Goal: Information Seeking & Learning: Find contact information

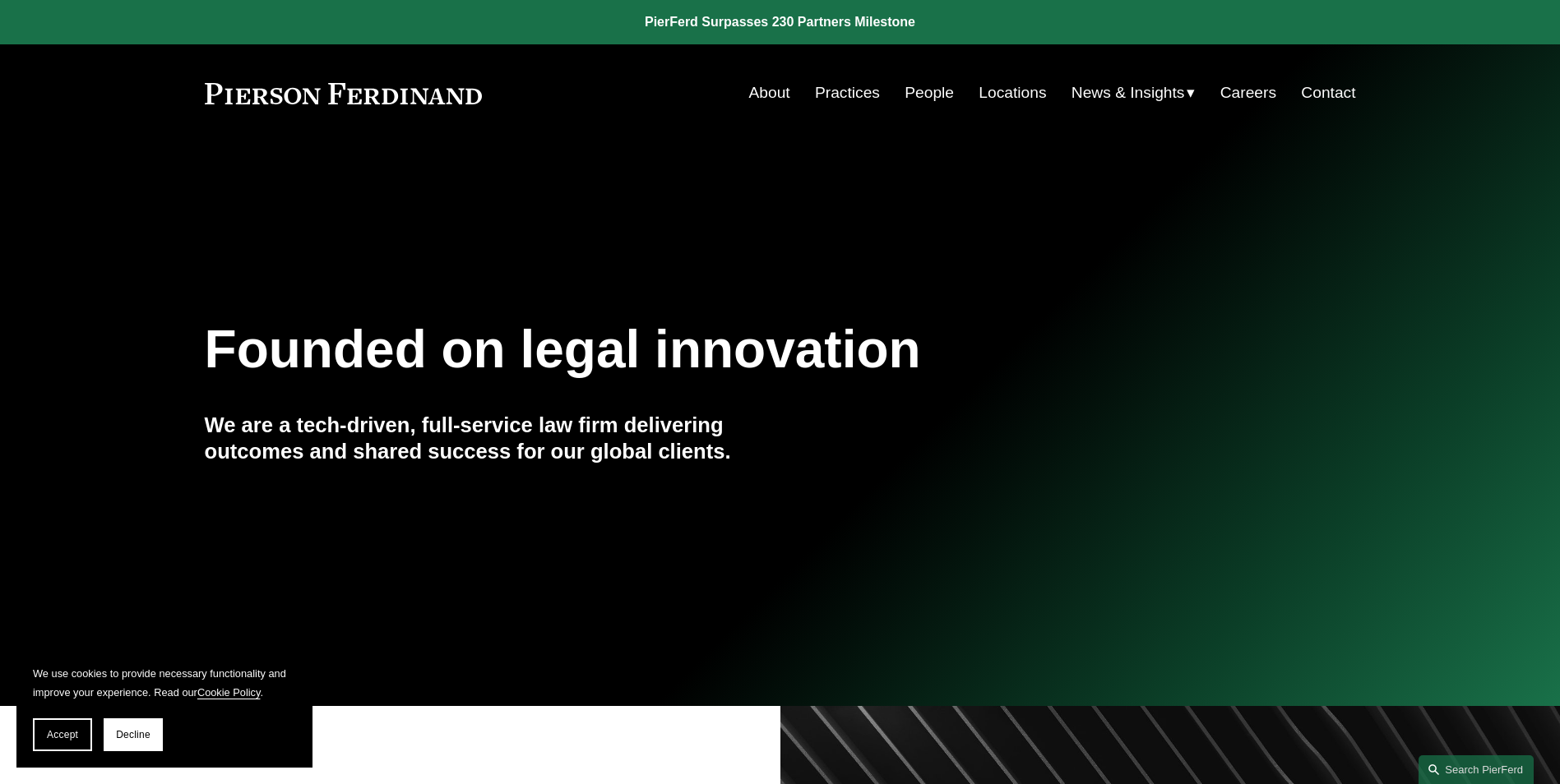
click at [922, 94] on link "People" at bounding box center [929, 93] width 49 height 32
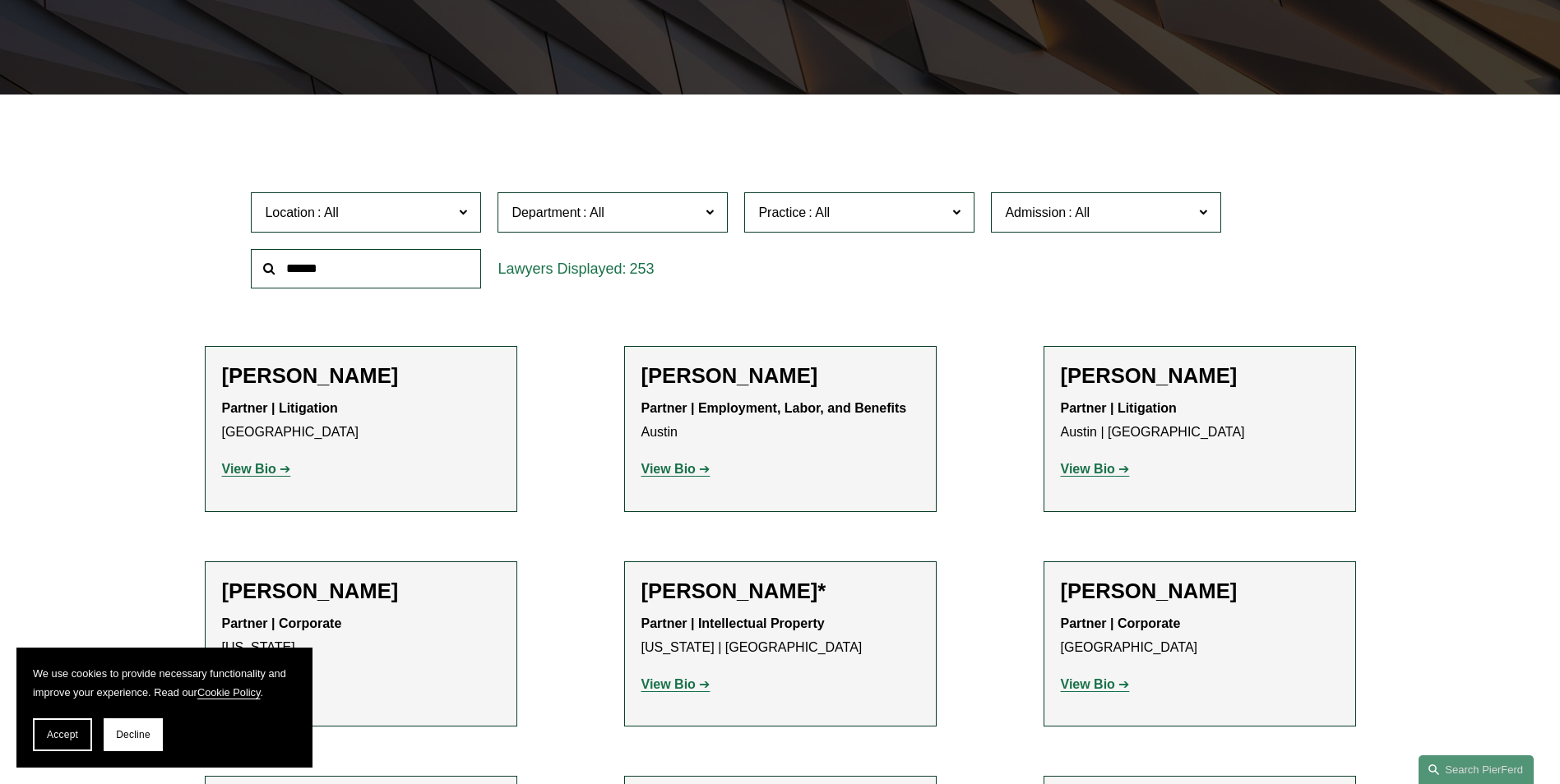
scroll to position [411, 0]
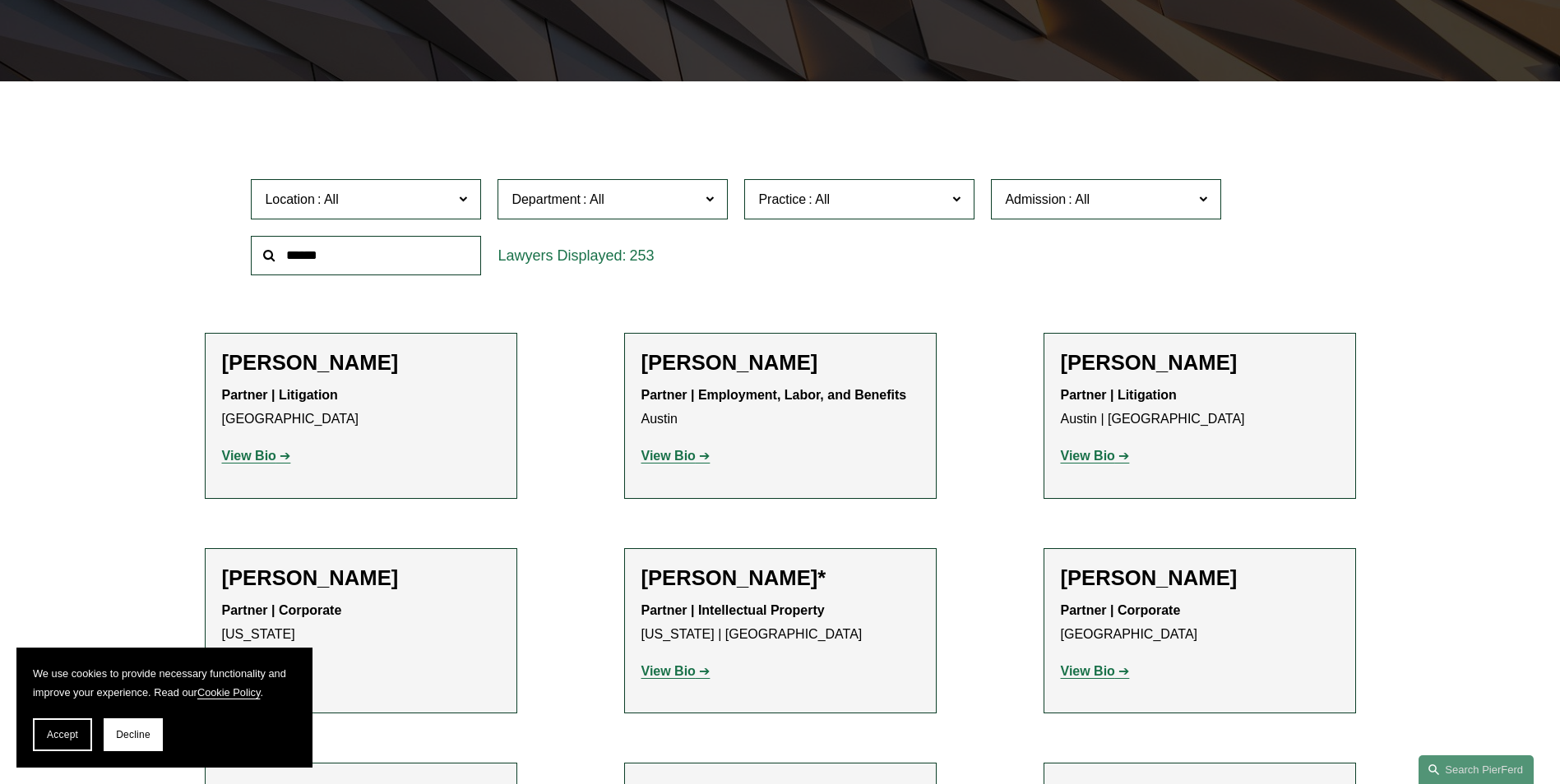
click at [305, 253] on input "text" at bounding box center [366, 256] width 230 height 40
type input "*******"
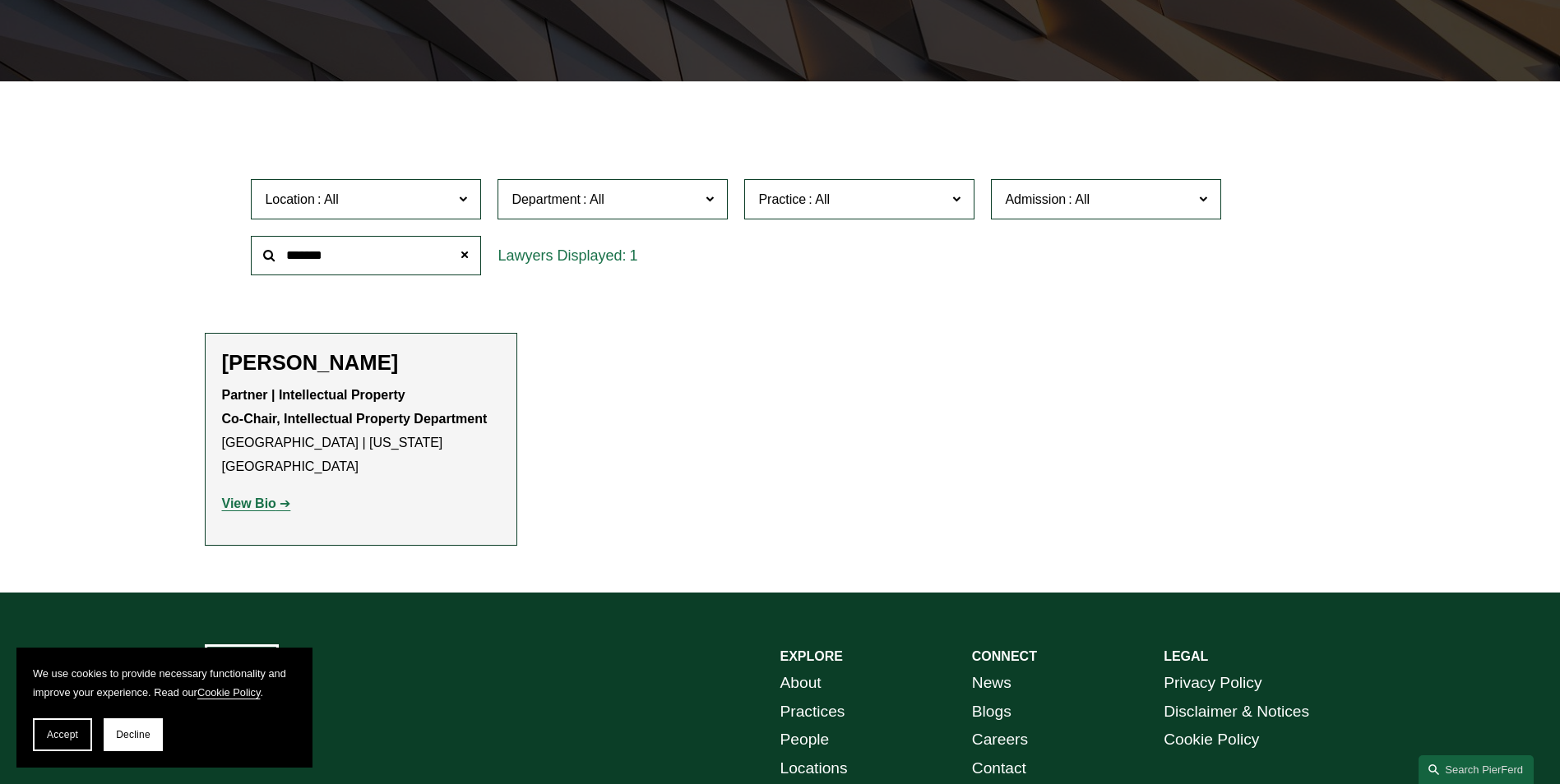
click at [244, 496] on strong "View Bio" at bounding box center [249, 503] width 54 height 14
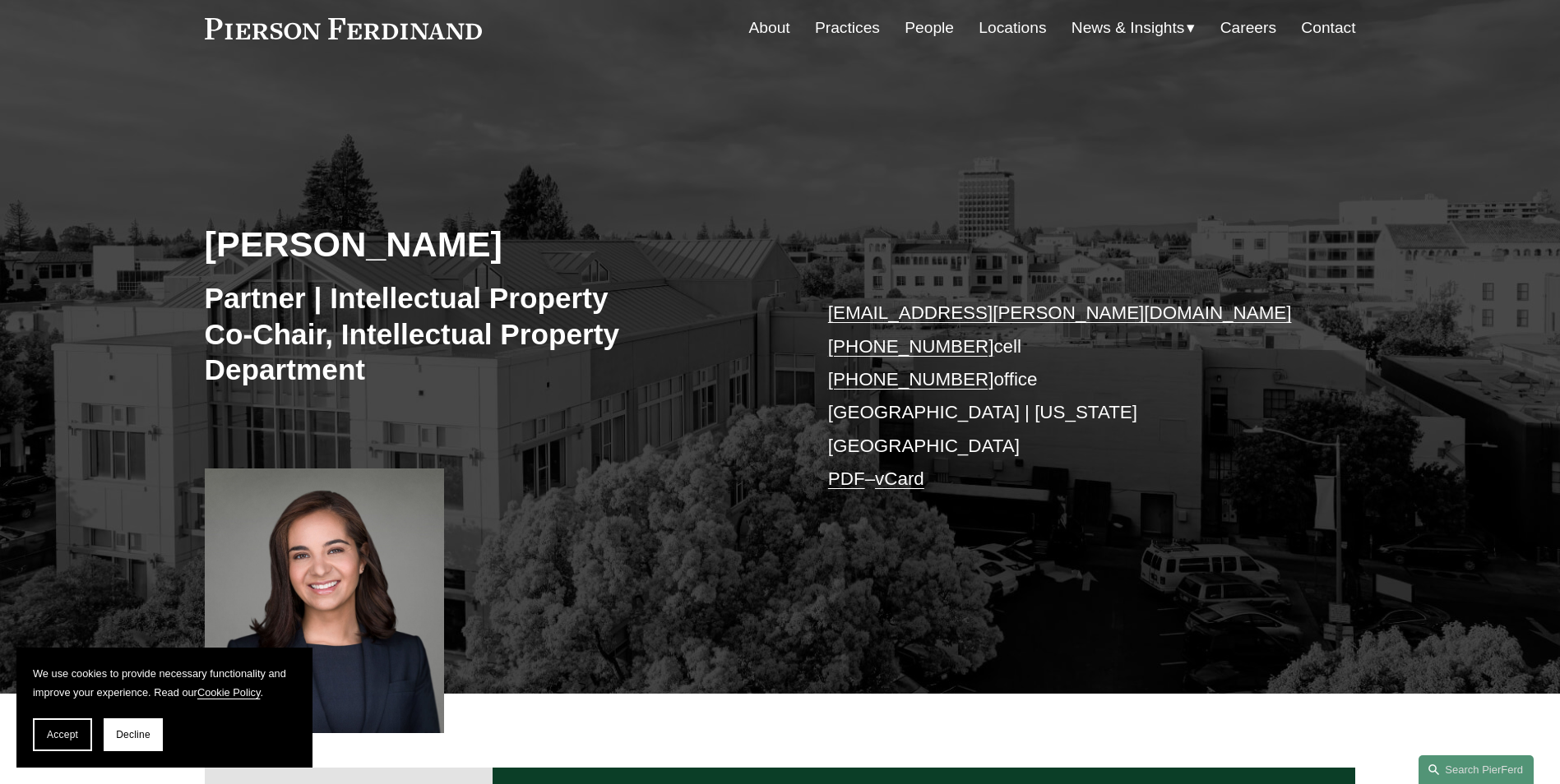
scroll to position [247, 0]
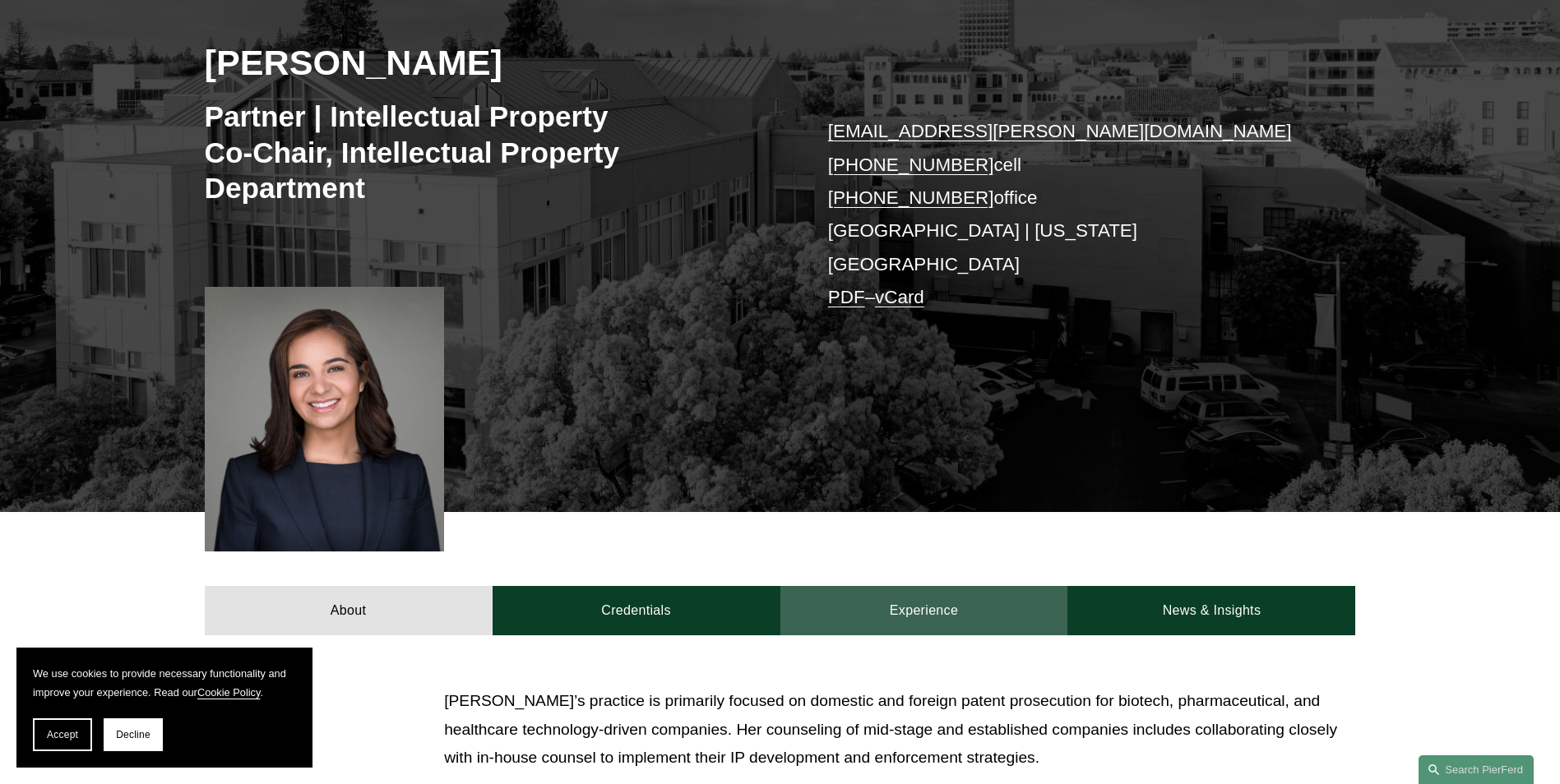
click at [914, 592] on link "Experience" at bounding box center [924, 610] width 288 height 49
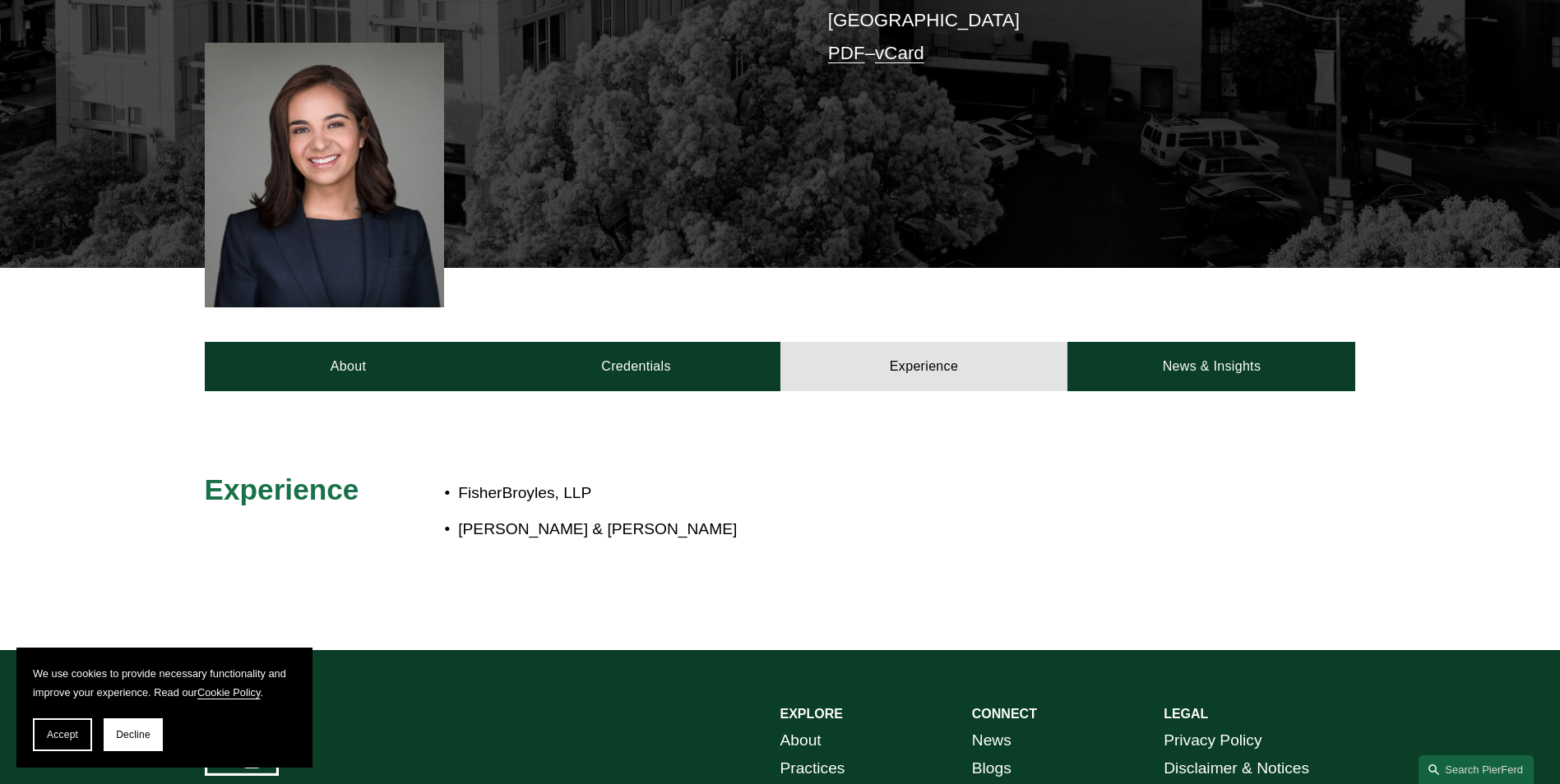
scroll to position [493, 0]
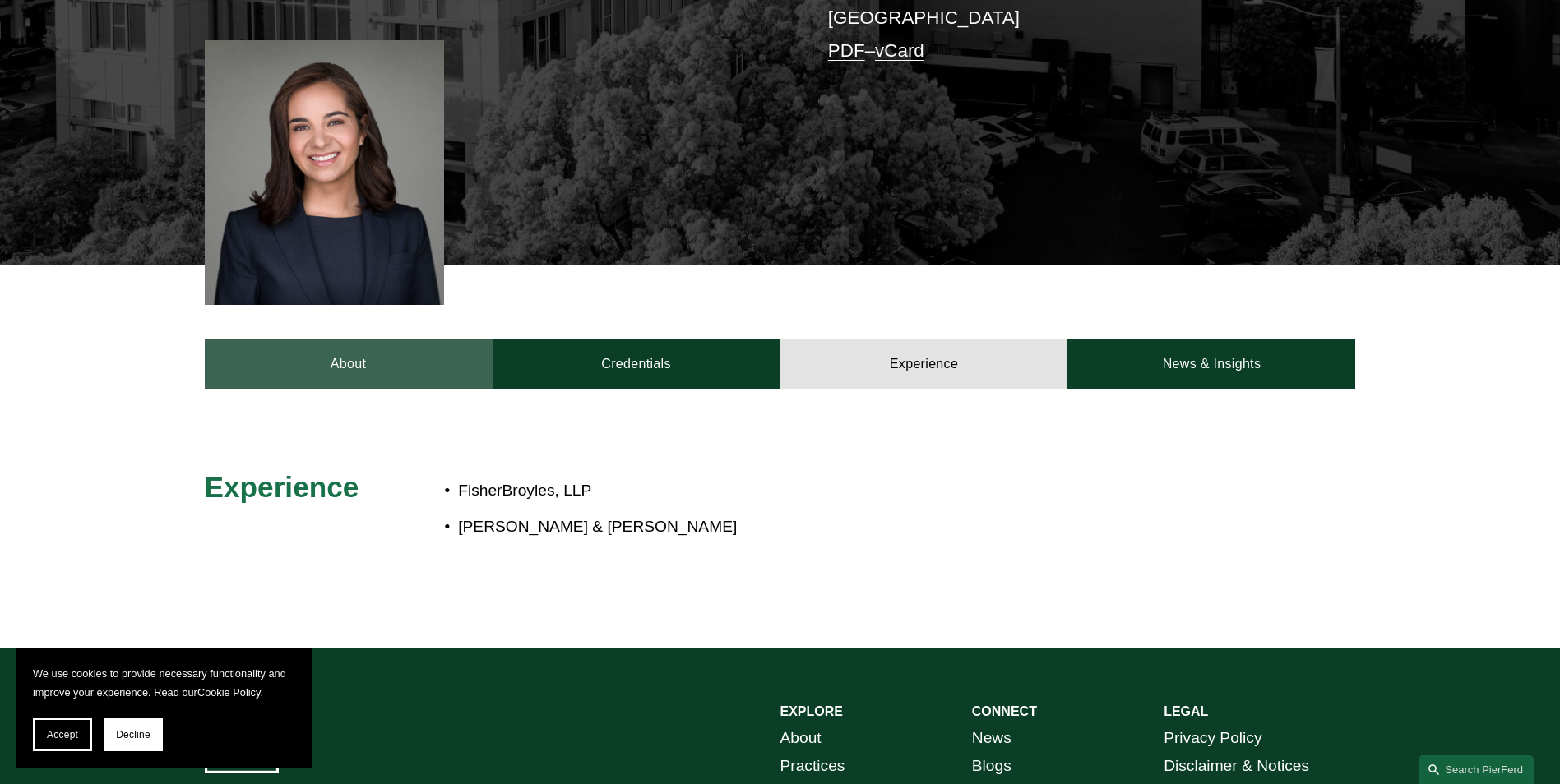
click at [361, 341] on link "About" at bounding box center [349, 364] width 288 height 49
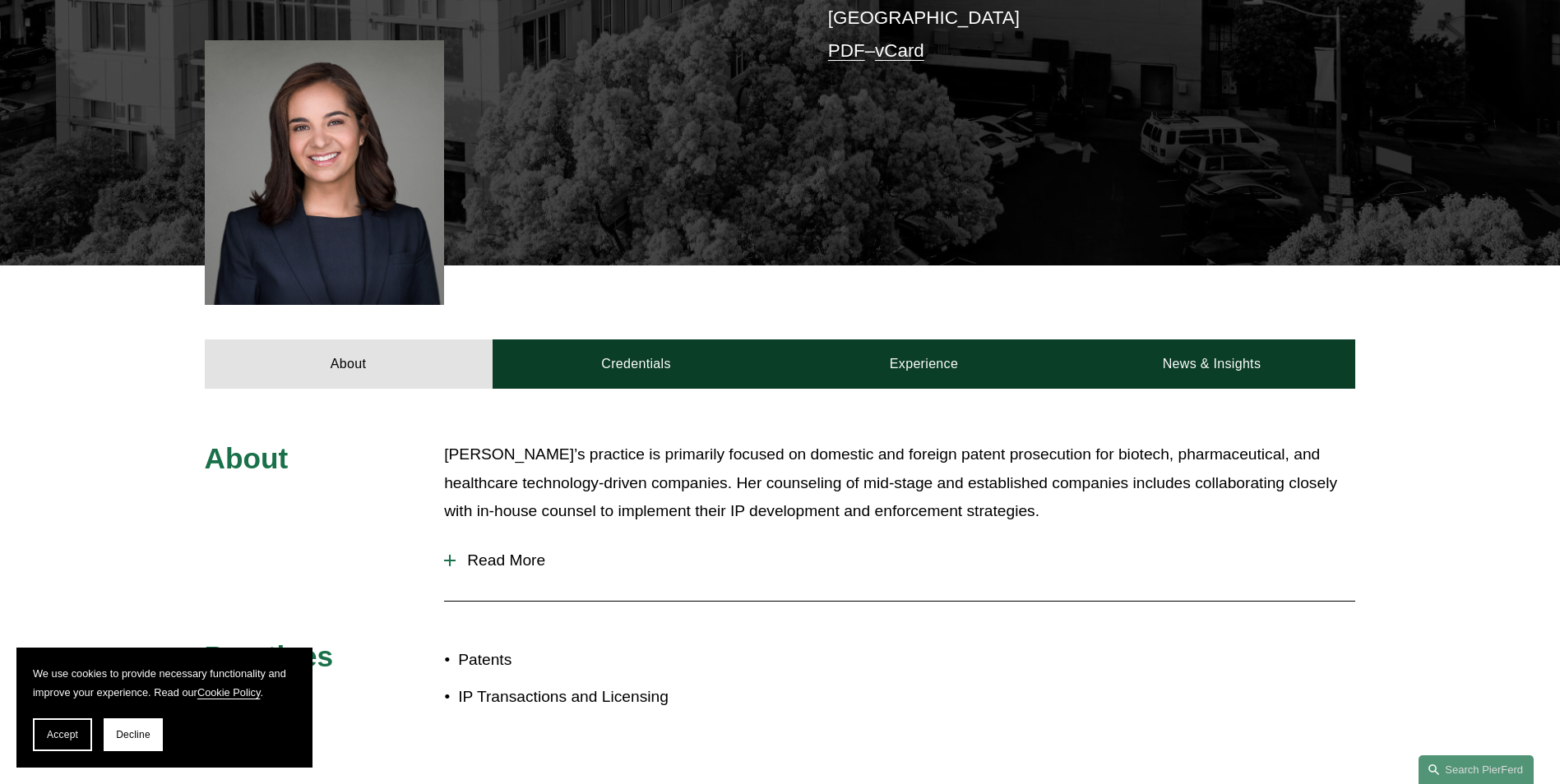
click at [451, 555] on div at bounding box center [449, 560] width 11 height 11
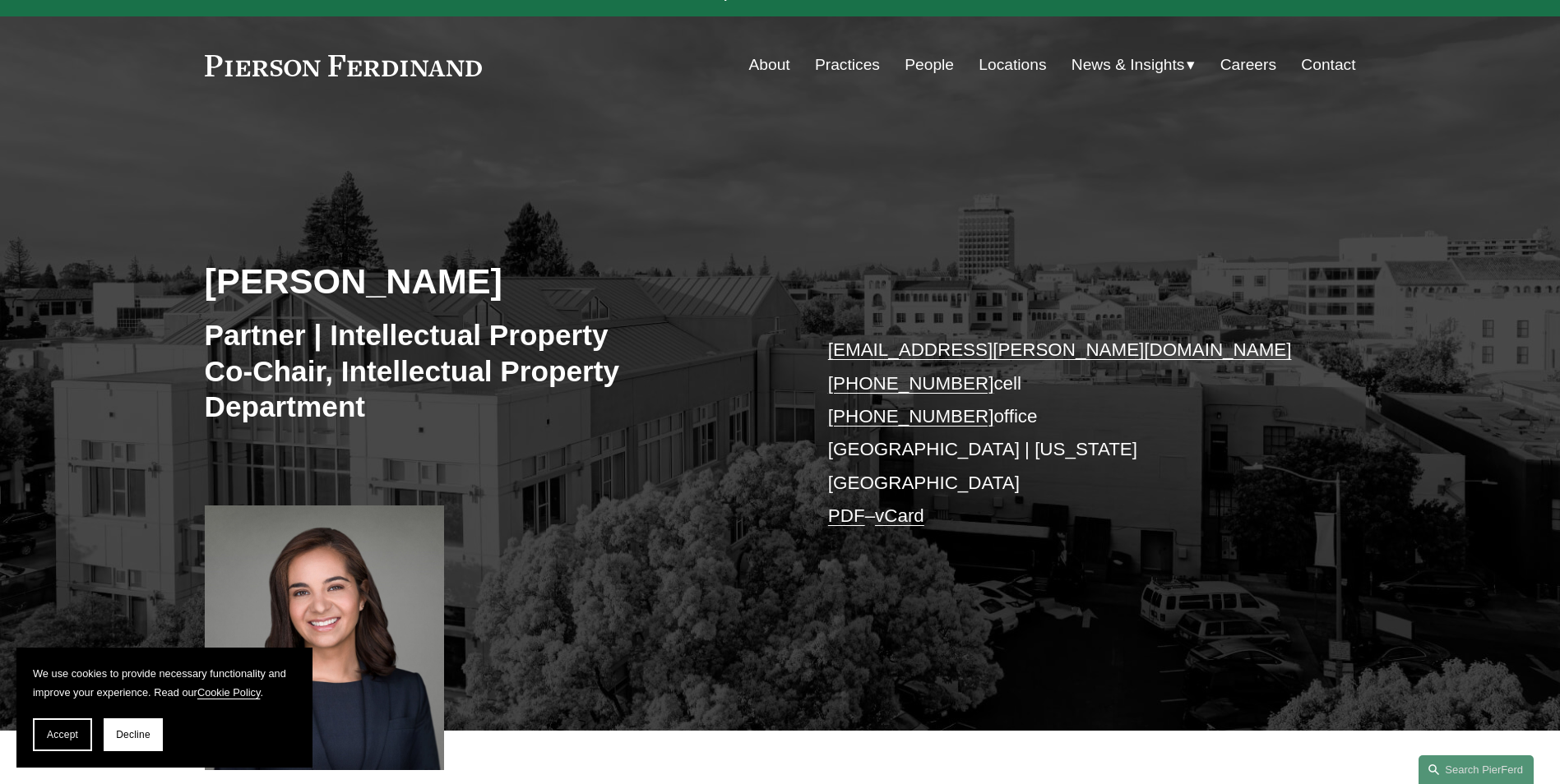
scroll to position [0, 0]
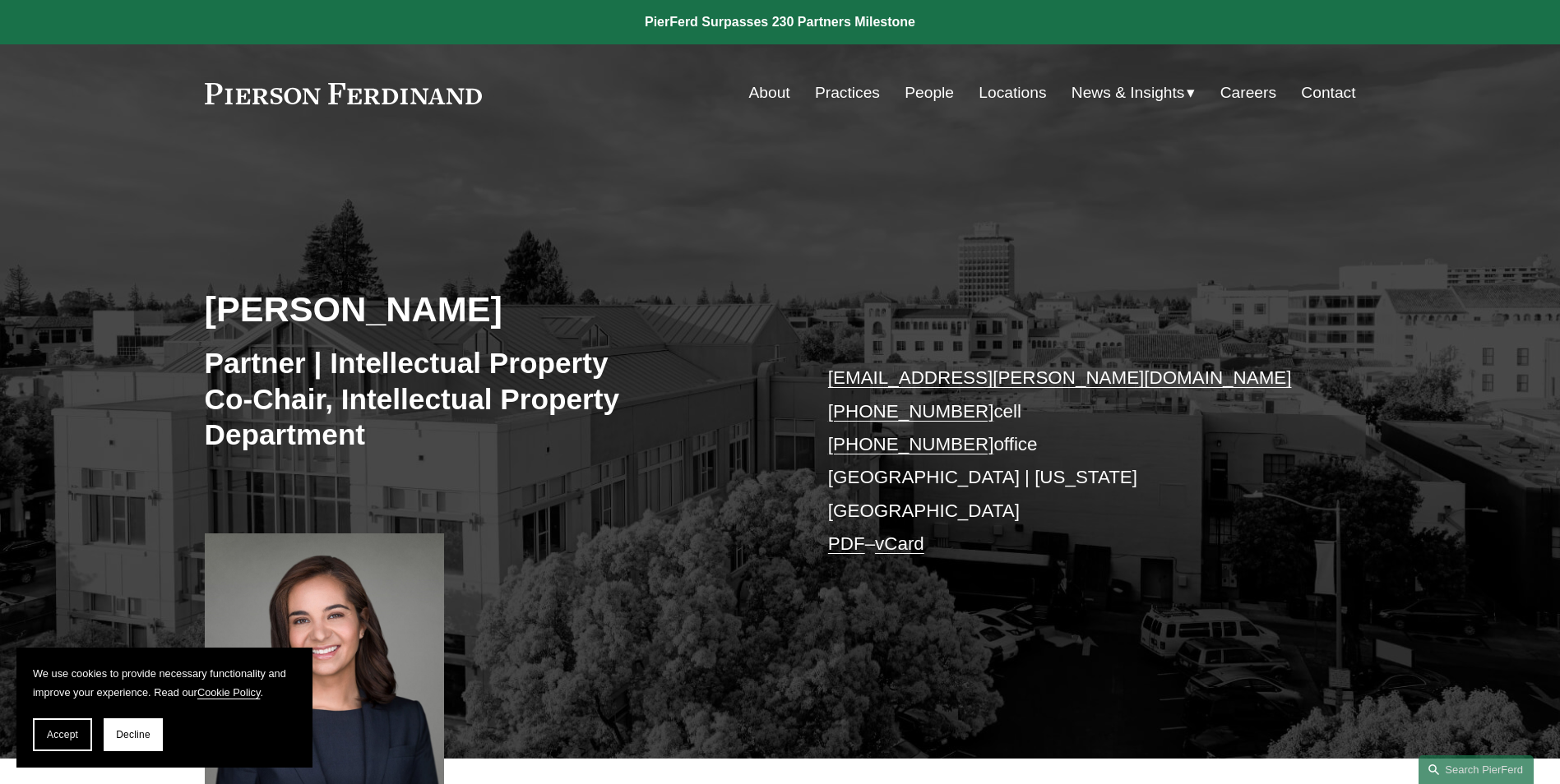
click at [986, 83] on link "Locations" at bounding box center [1012, 93] width 68 height 32
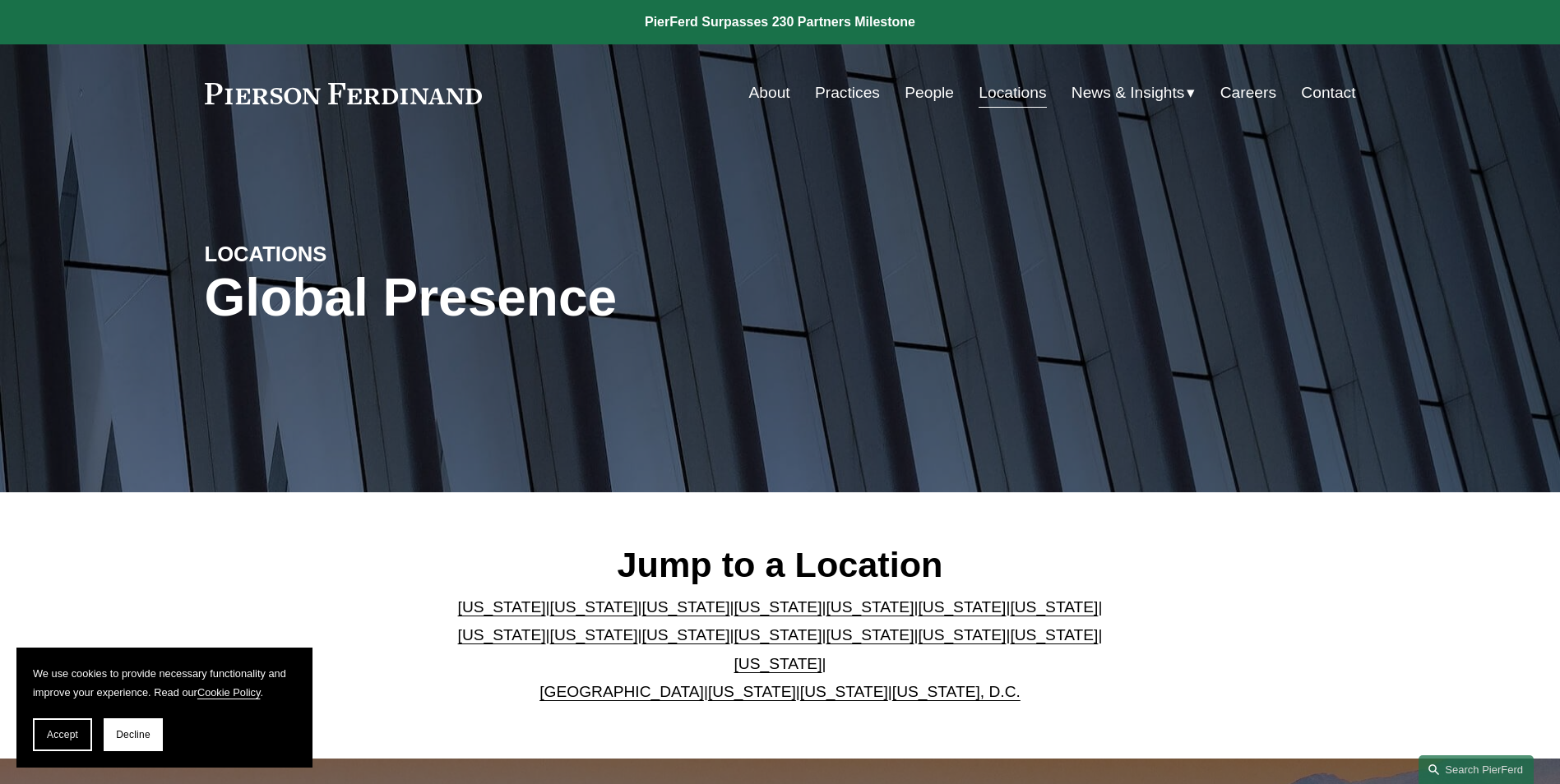
click at [913, 90] on link "People" at bounding box center [929, 93] width 49 height 32
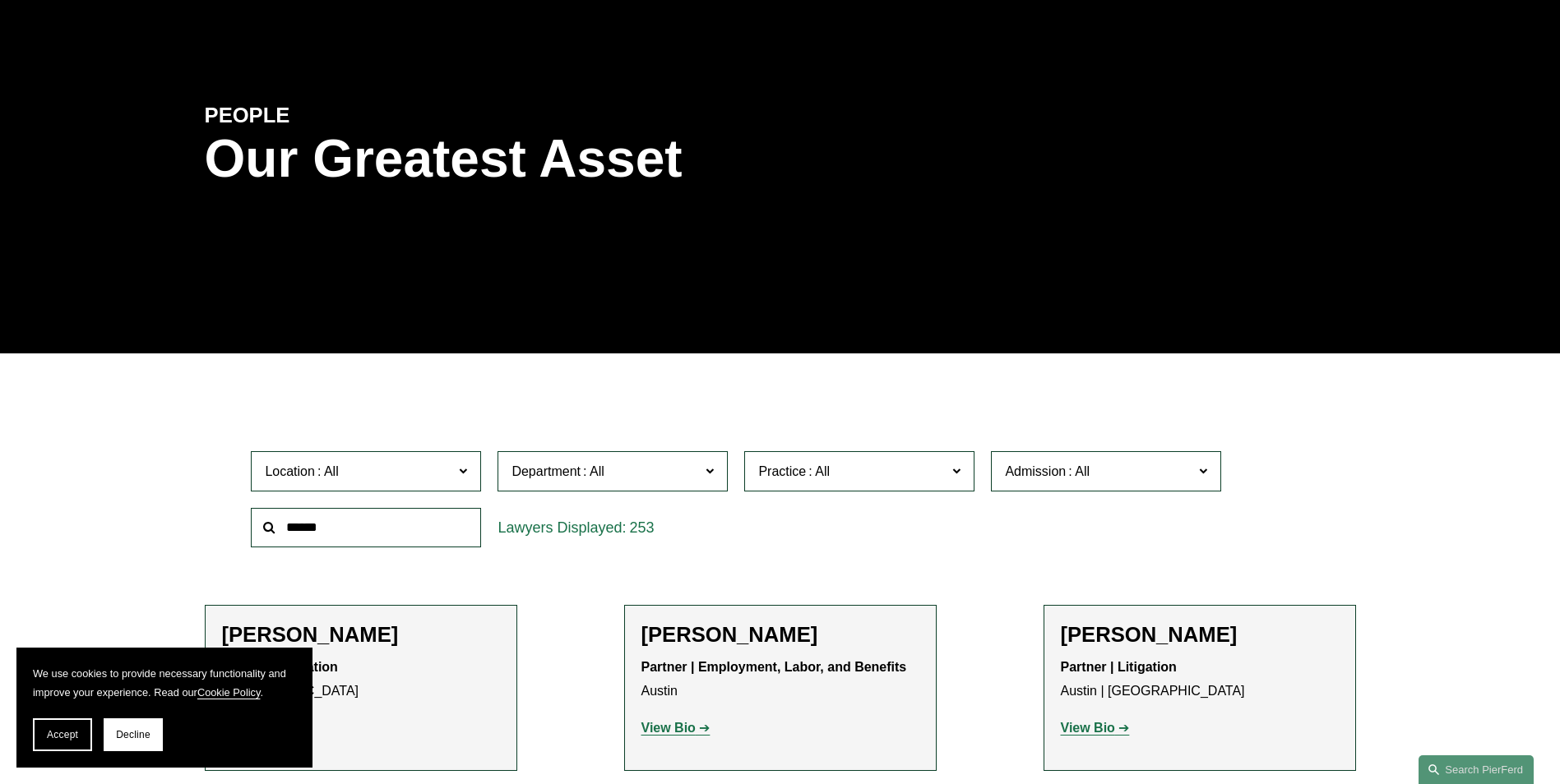
scroll to position [247, 0]
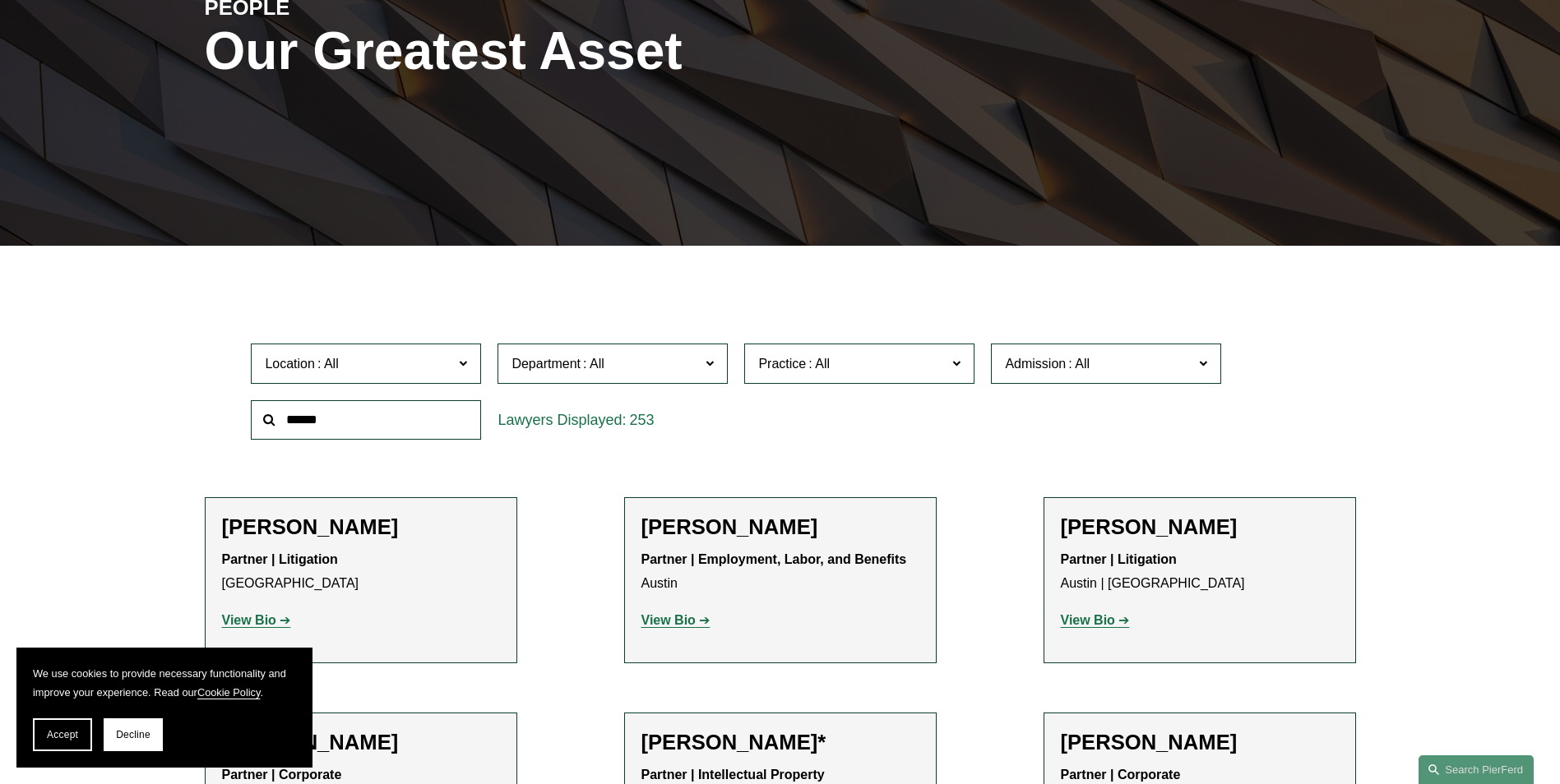
click at [298, 420] on input "text" at bounding box center [366, 421] width 230 height 40
type input "*******"
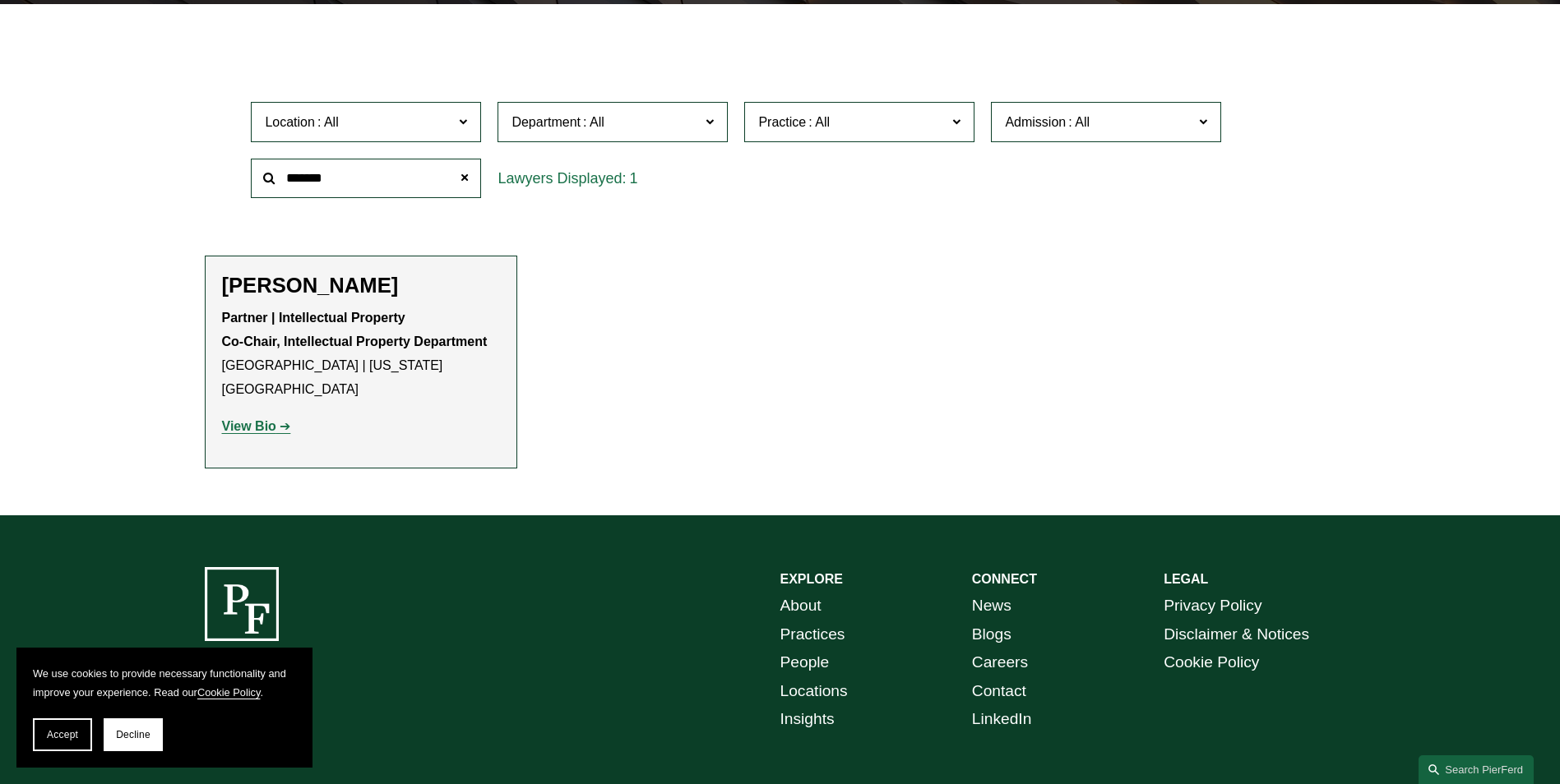
scroll to position [493, 0]
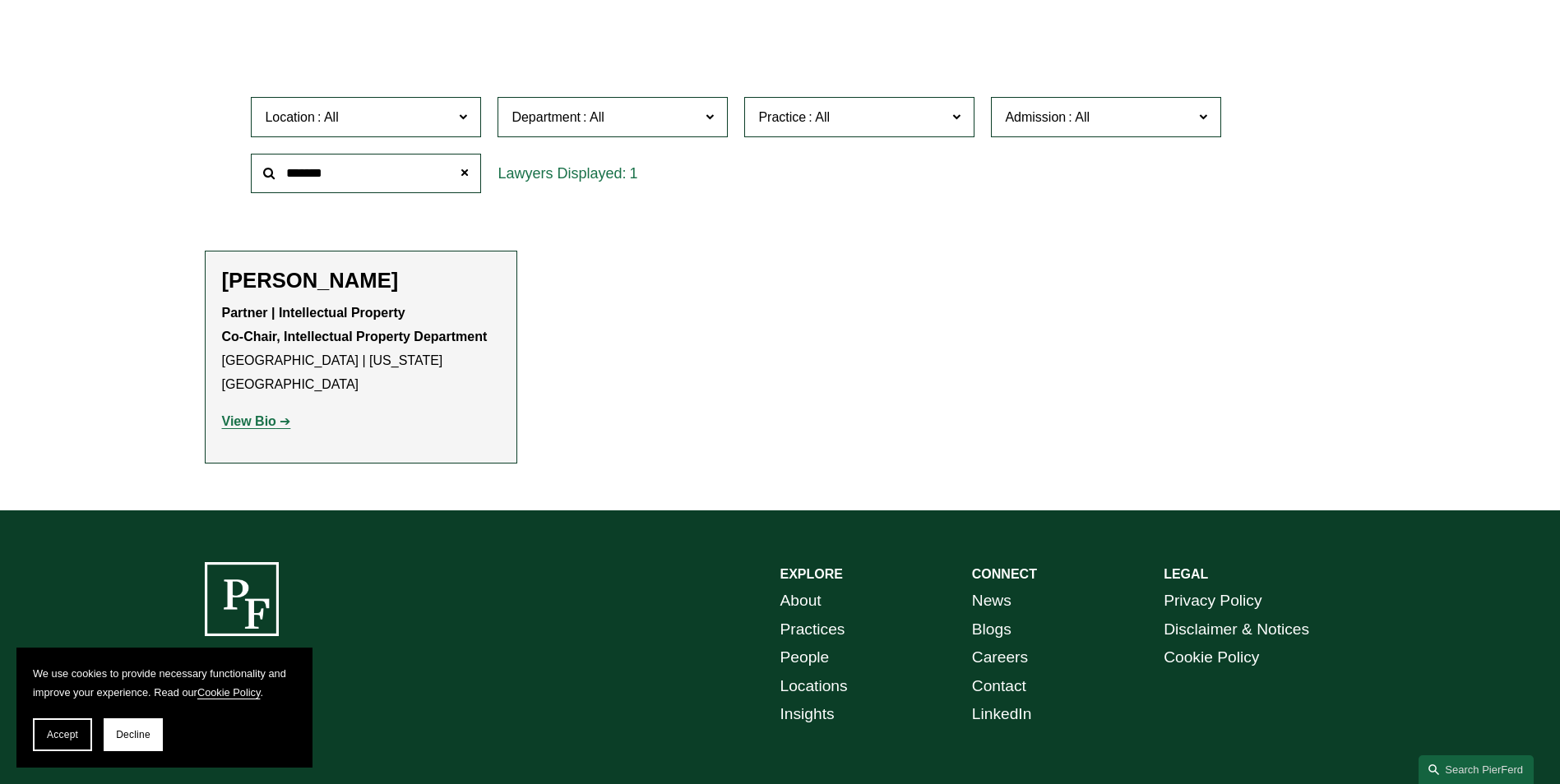
click at [264, 414] on strong "View Bio" at bounding box center [249, 421] width 54 height 14
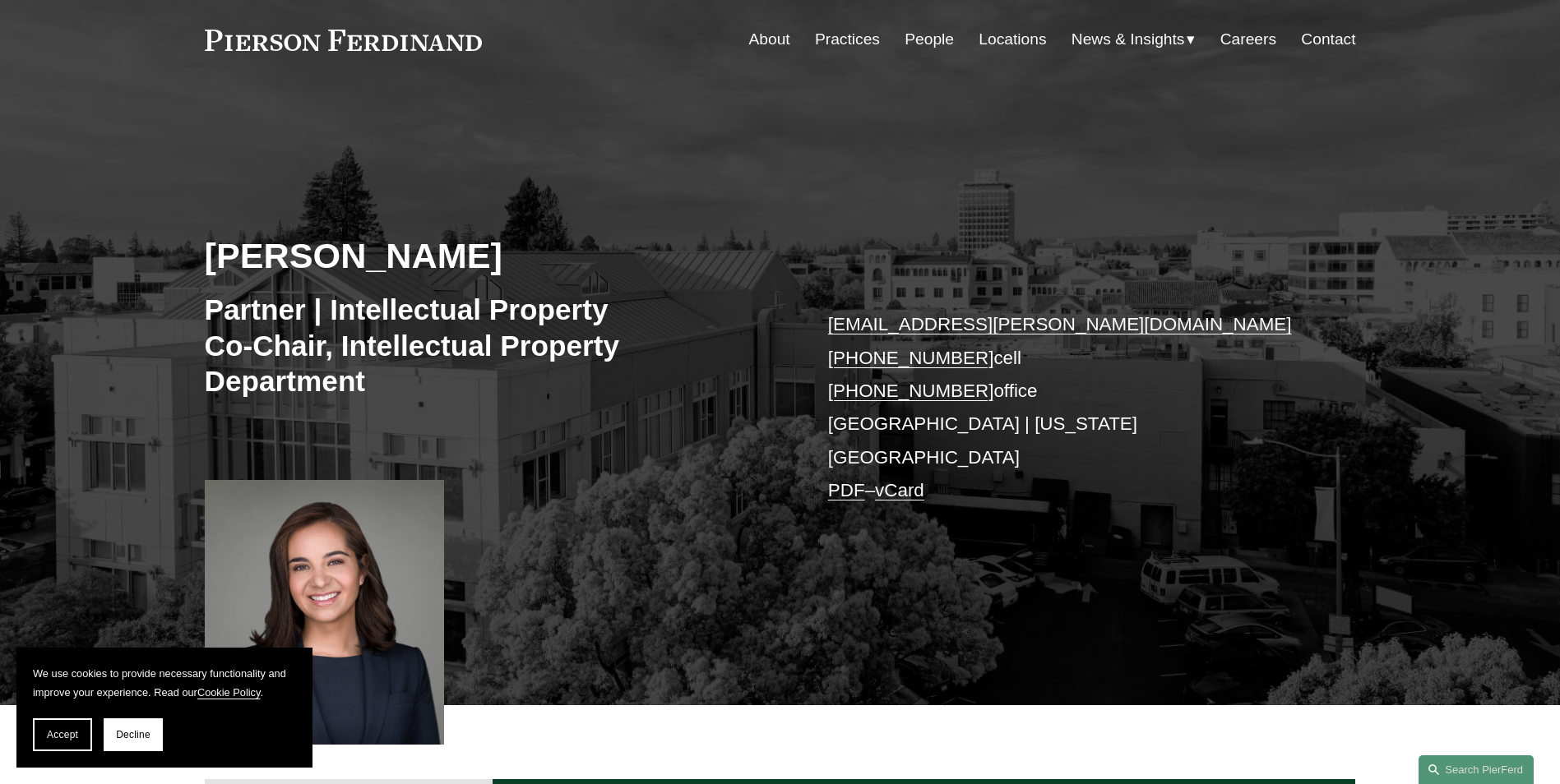
scroll to position [83, 0]
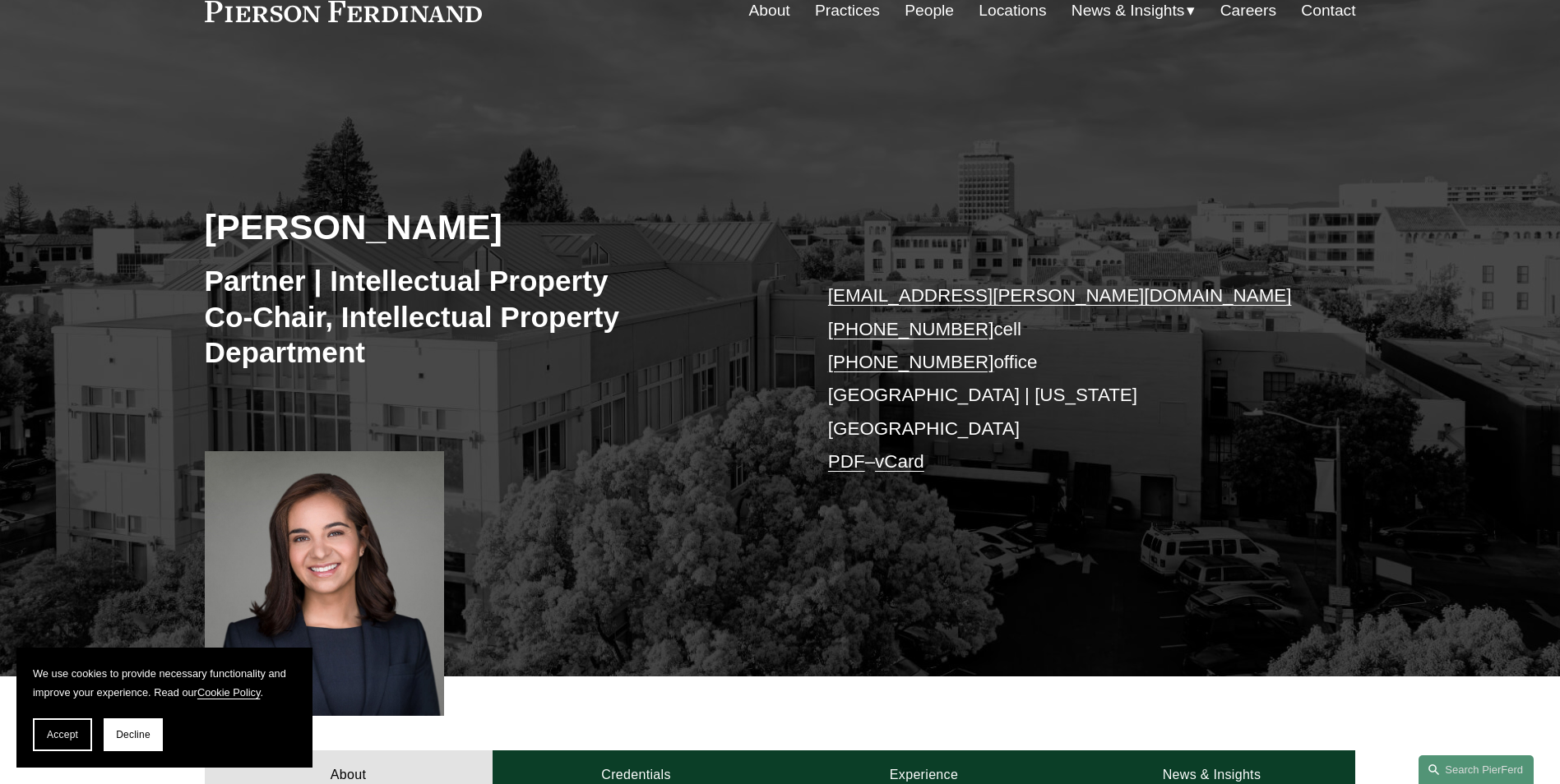
click at [1008, 676] on div "About Credentials Experience News & Insights" at bounding box center [780, 737] width 1560 height 123
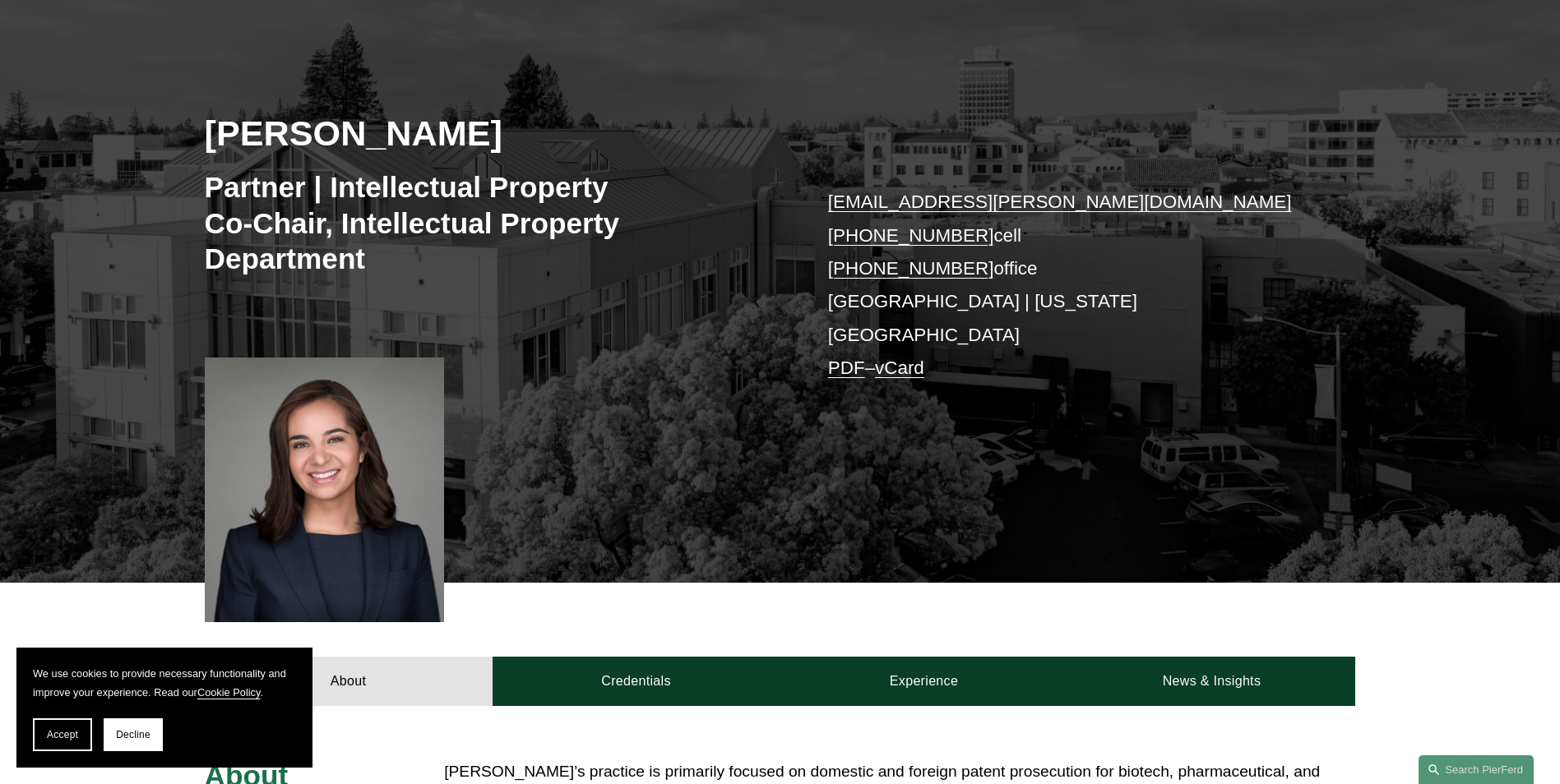
scroll to position [328, 0]
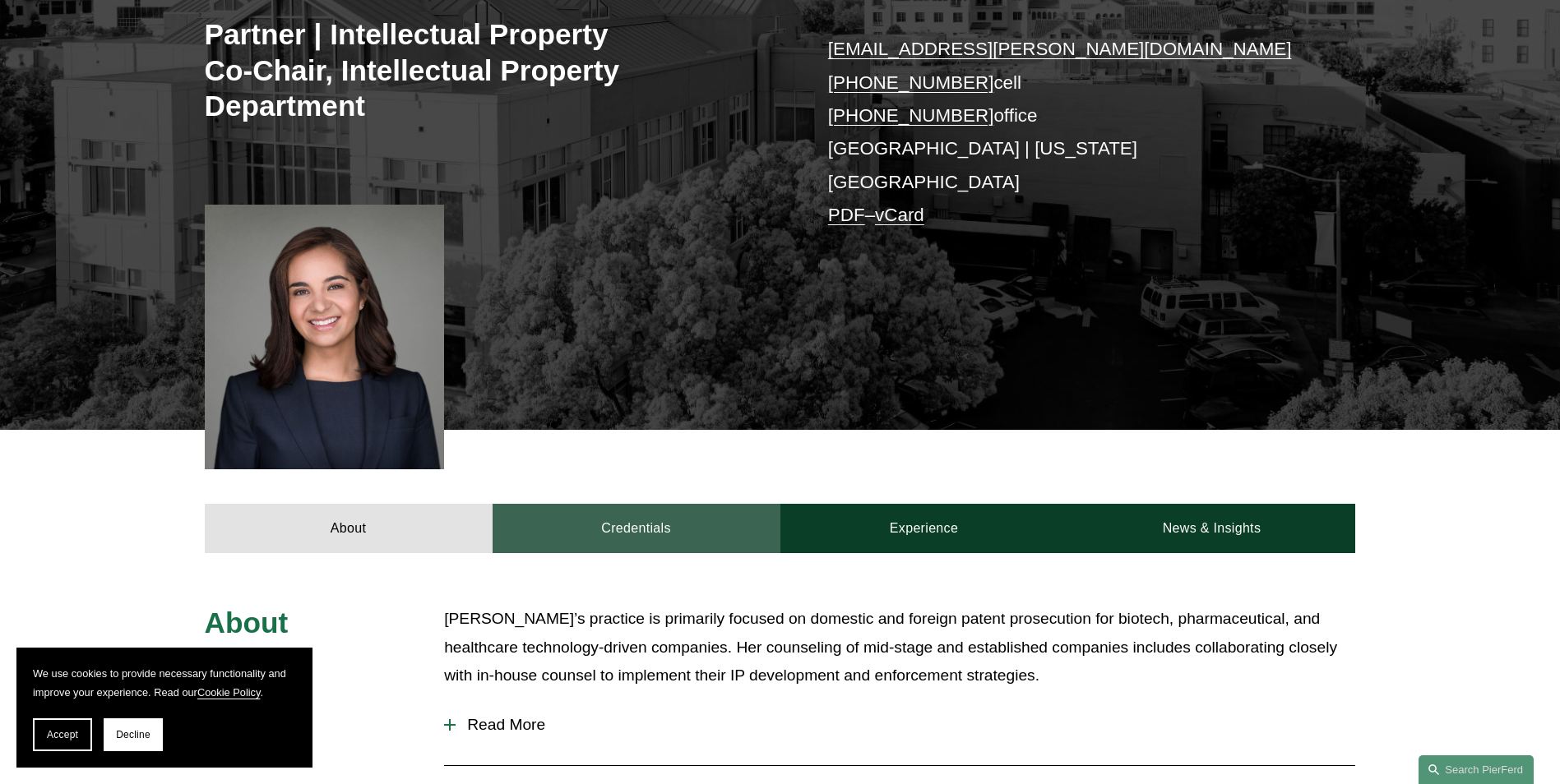
click at [632, 507] on link "Credentials" at bounding box center [637, 529] width 288 height 49
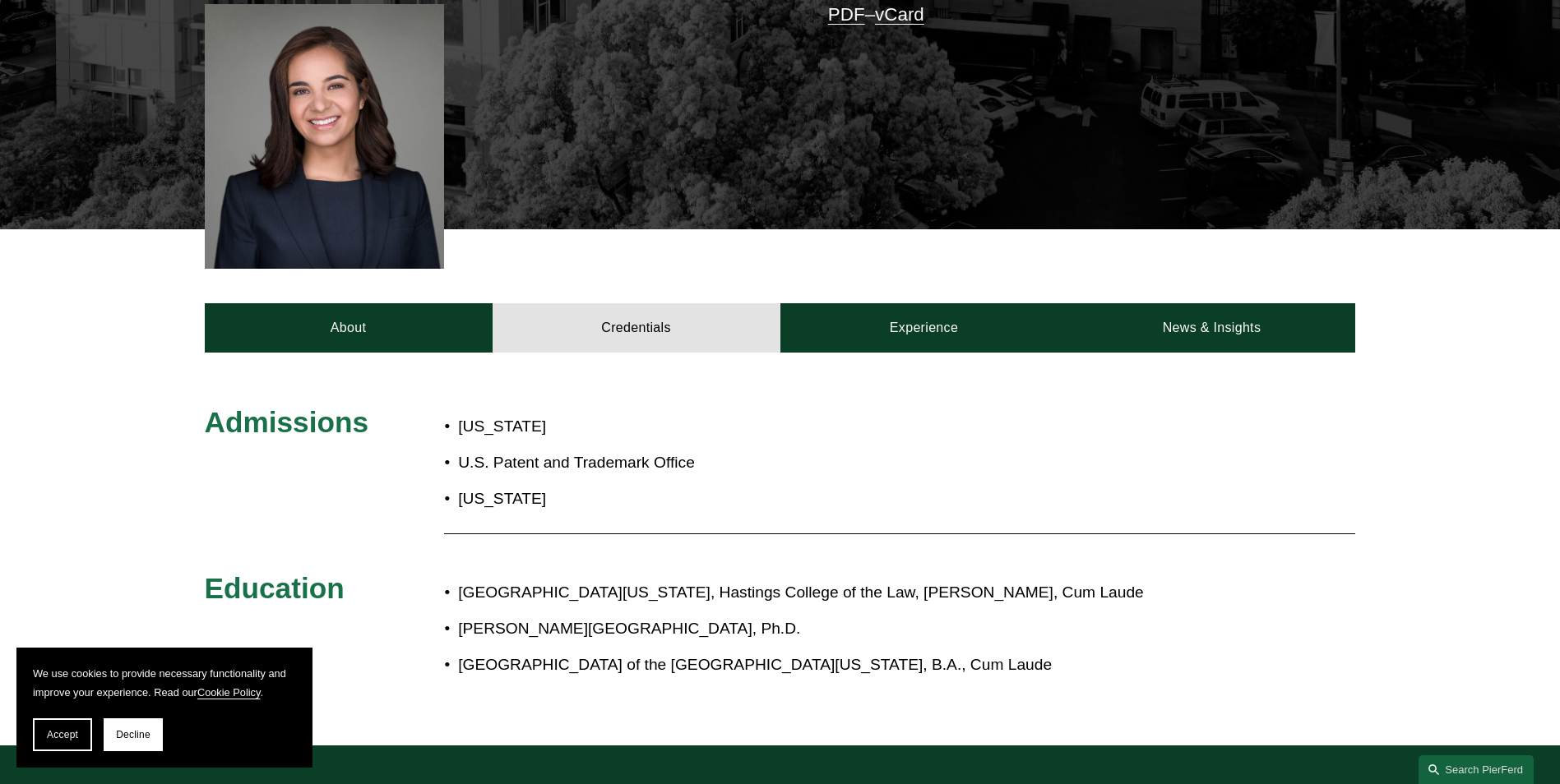
scroll to position [658, 0]
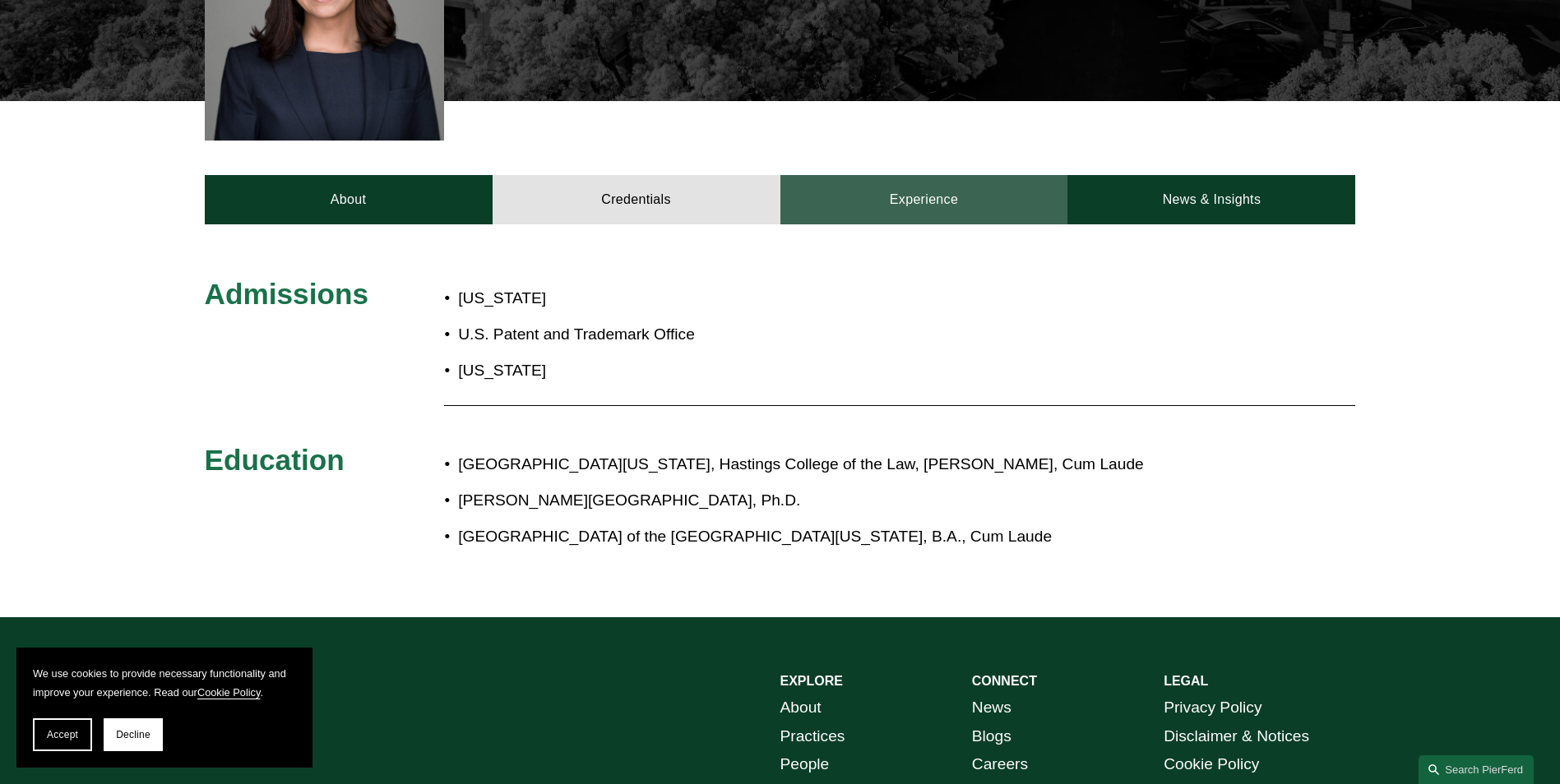
click at [933, 181] on link "Experience" at bounding box center [924, 199] width 288 height 49
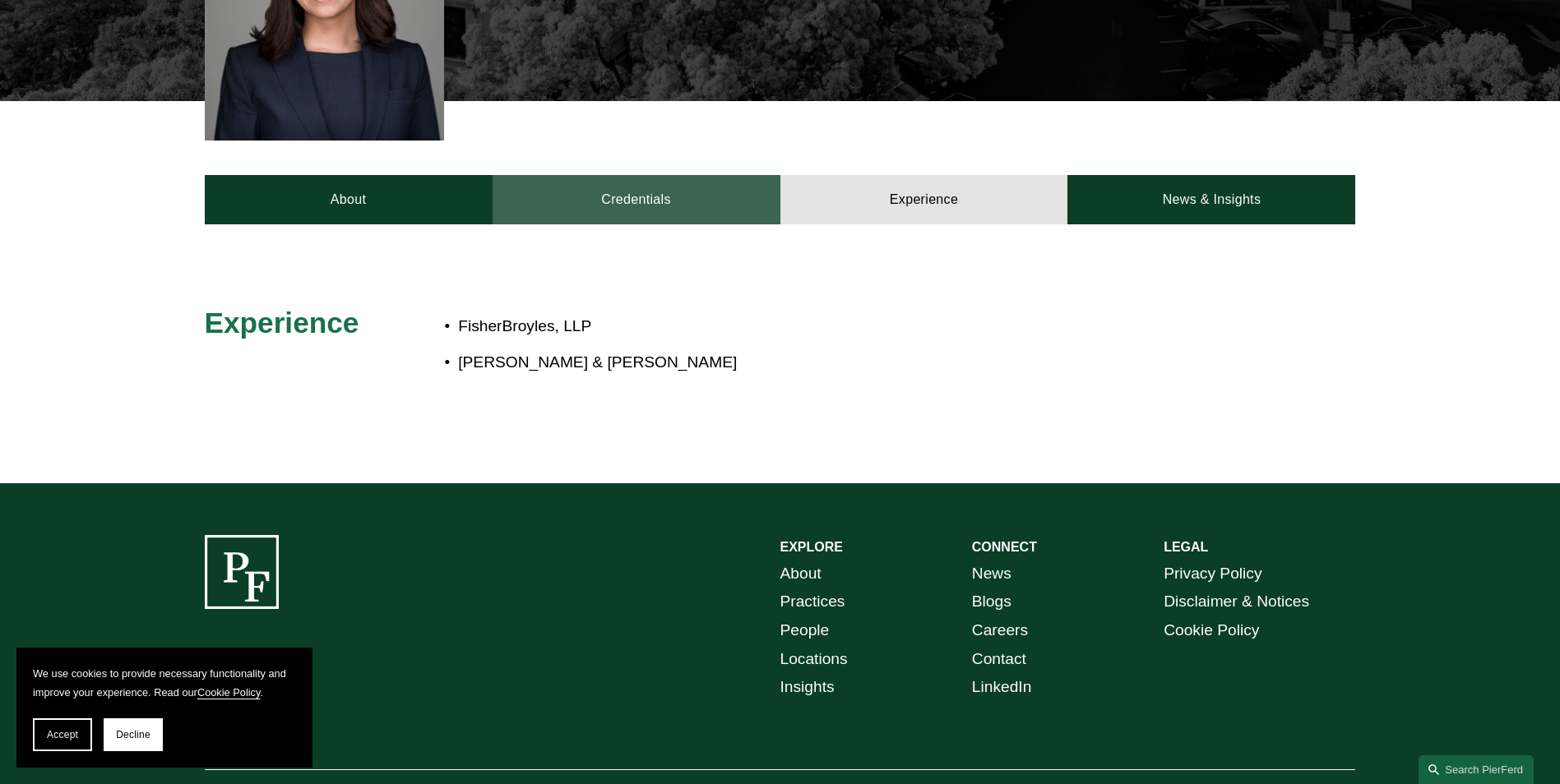
click at [635, 175] on link "Credentials" at bounding box center [637, 199] width 288 height 49
